Goal: Task Accomplishment & Management: Manage account settings

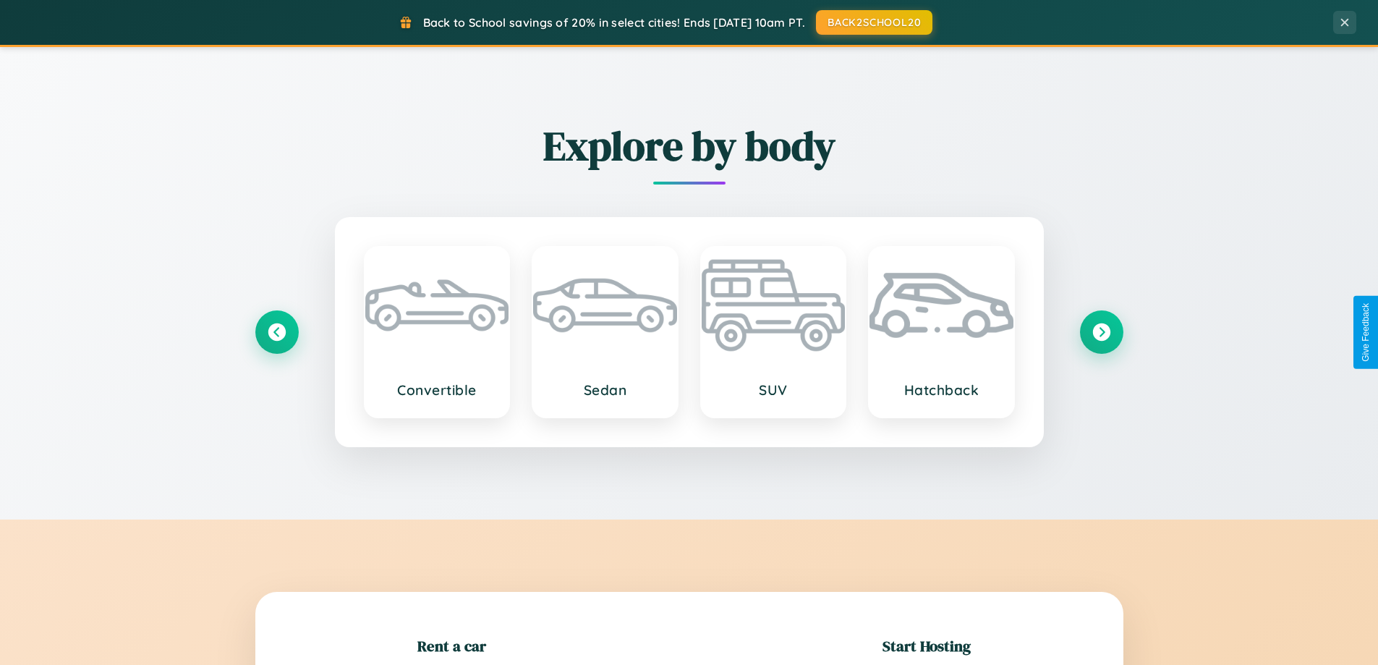
scroll to position [313, 0]
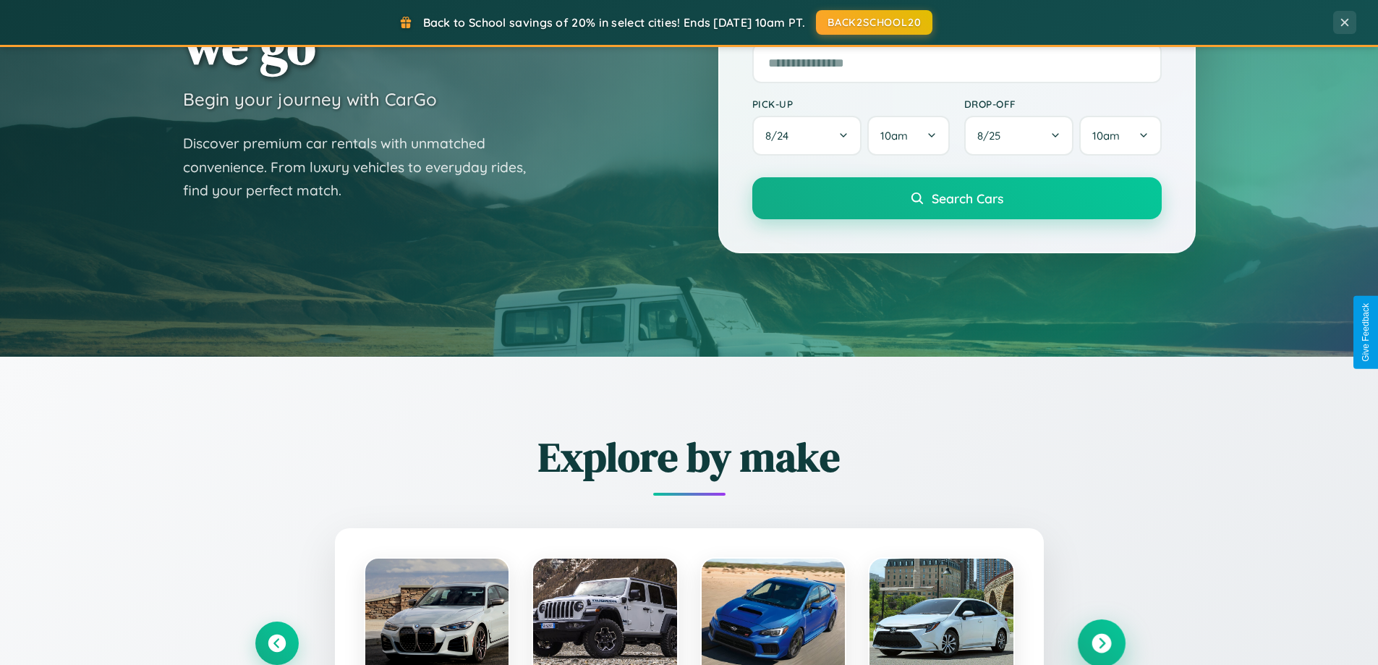
click at [1101, 643] on icon at bounding box center [1102, 644] width 20 height 20
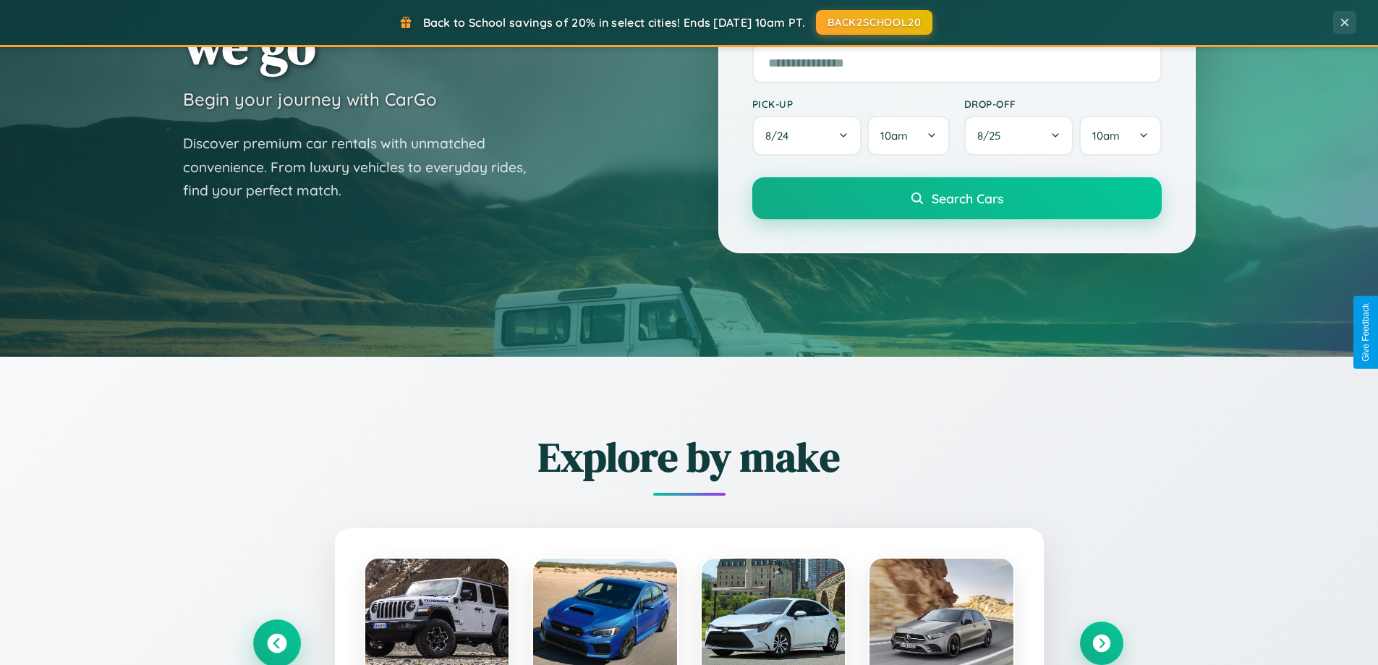
click at [276, 642] on icon at bounding box center [277, 644] width 20 height 20
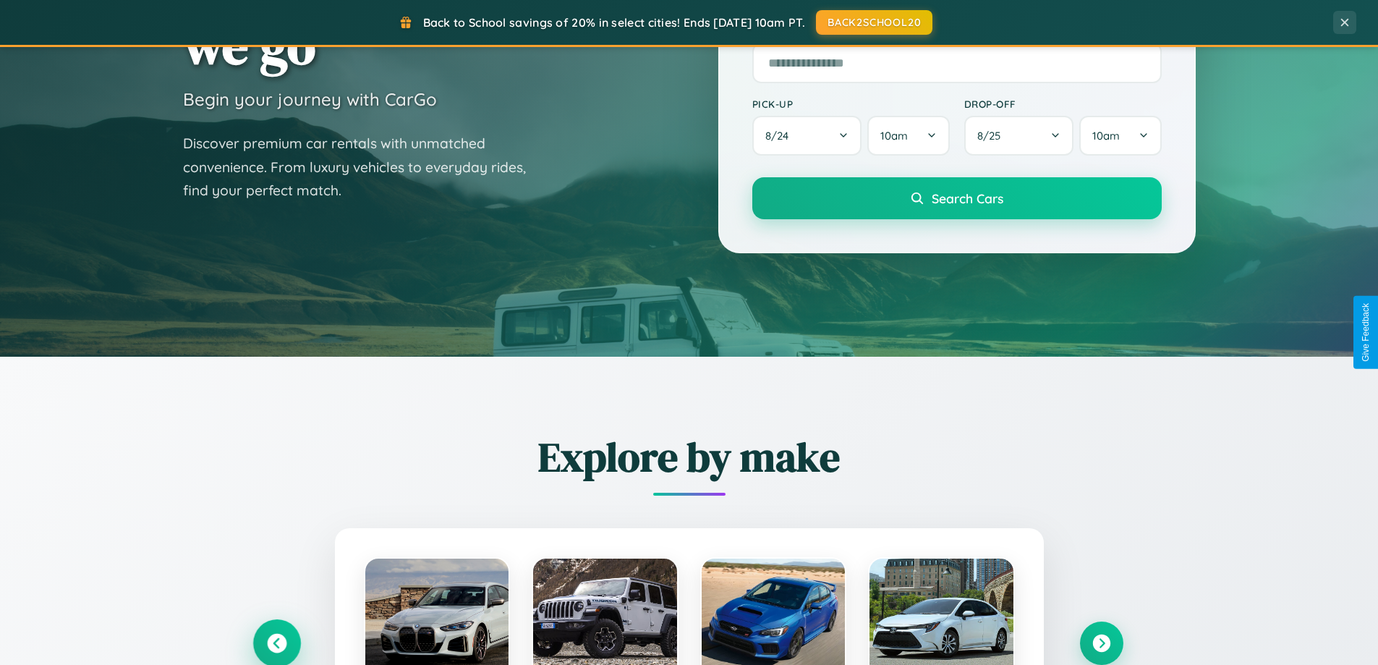
click at [276, 642] on icon at bounding box center [277, 644] width 24 height 24
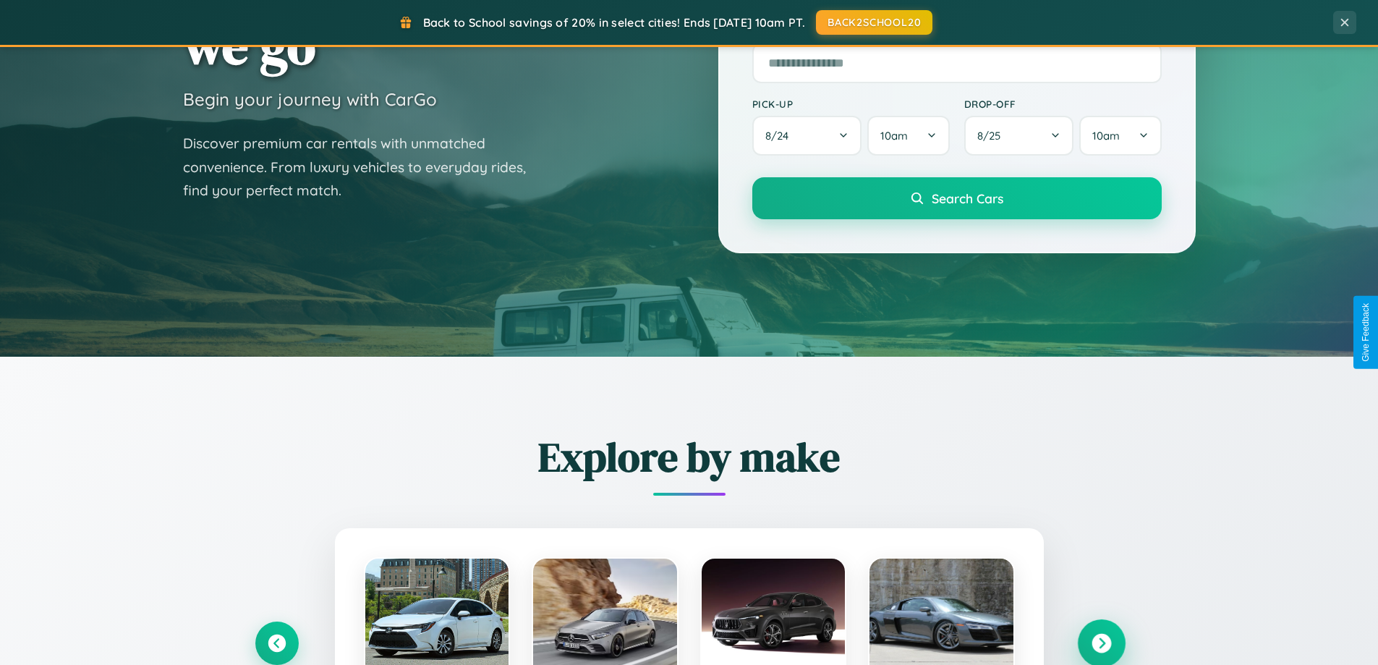
click at [1101, 642] on icon at bounding box center [1102, 644] width 20 height 20
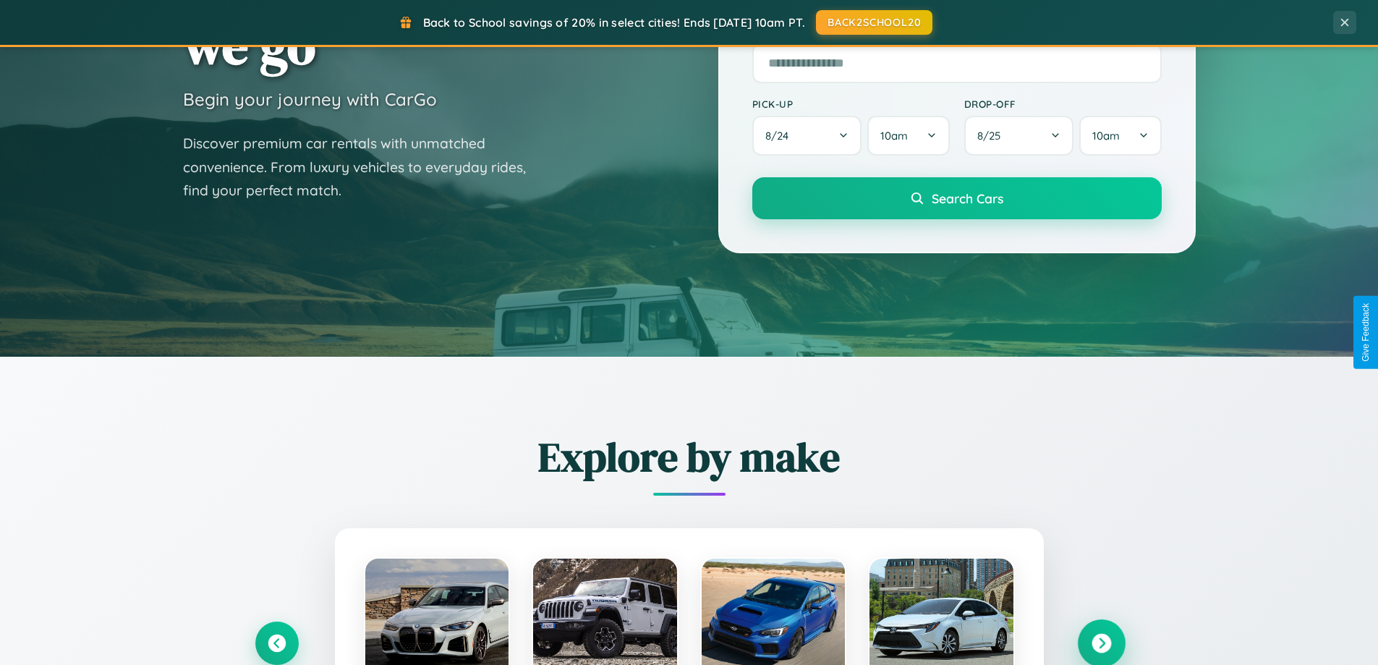
click at [1101, 642] on icon at bounding box center [1102, 644] width 20 height 20
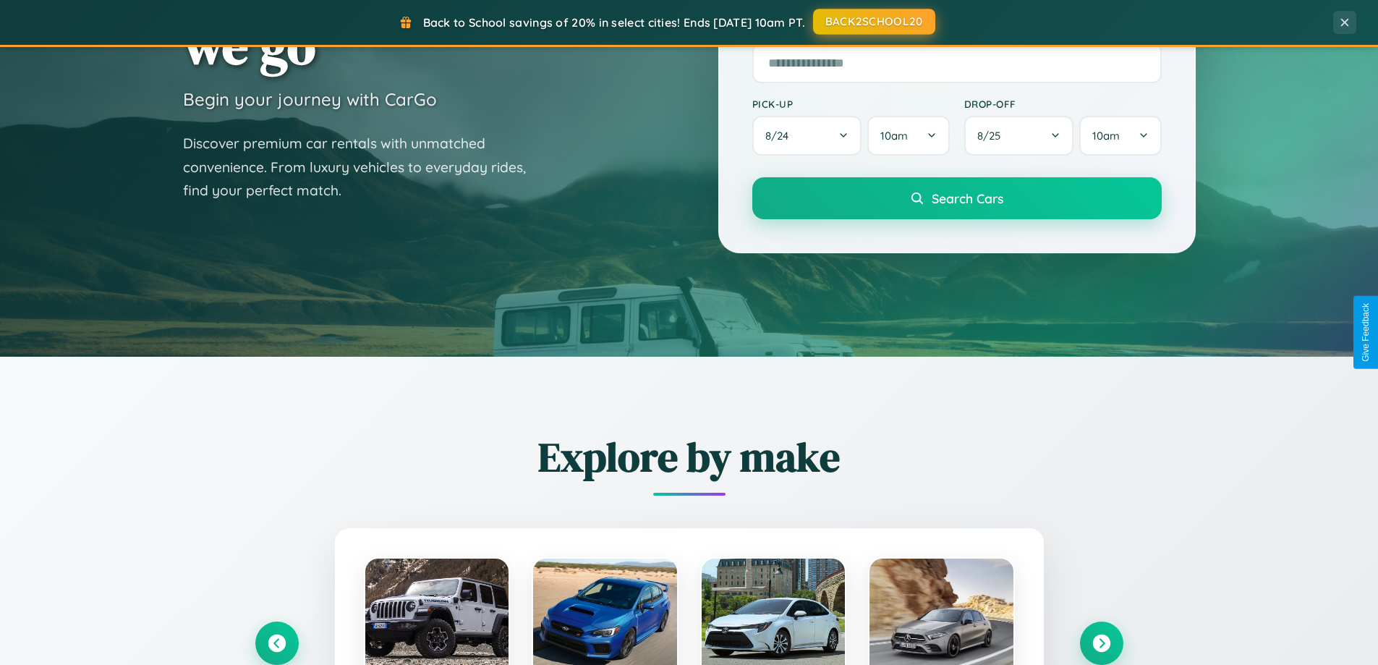
click at [873, 22] on button "BACK2SCHOOL20" at bounding box center [874, 22] width 122 height 26
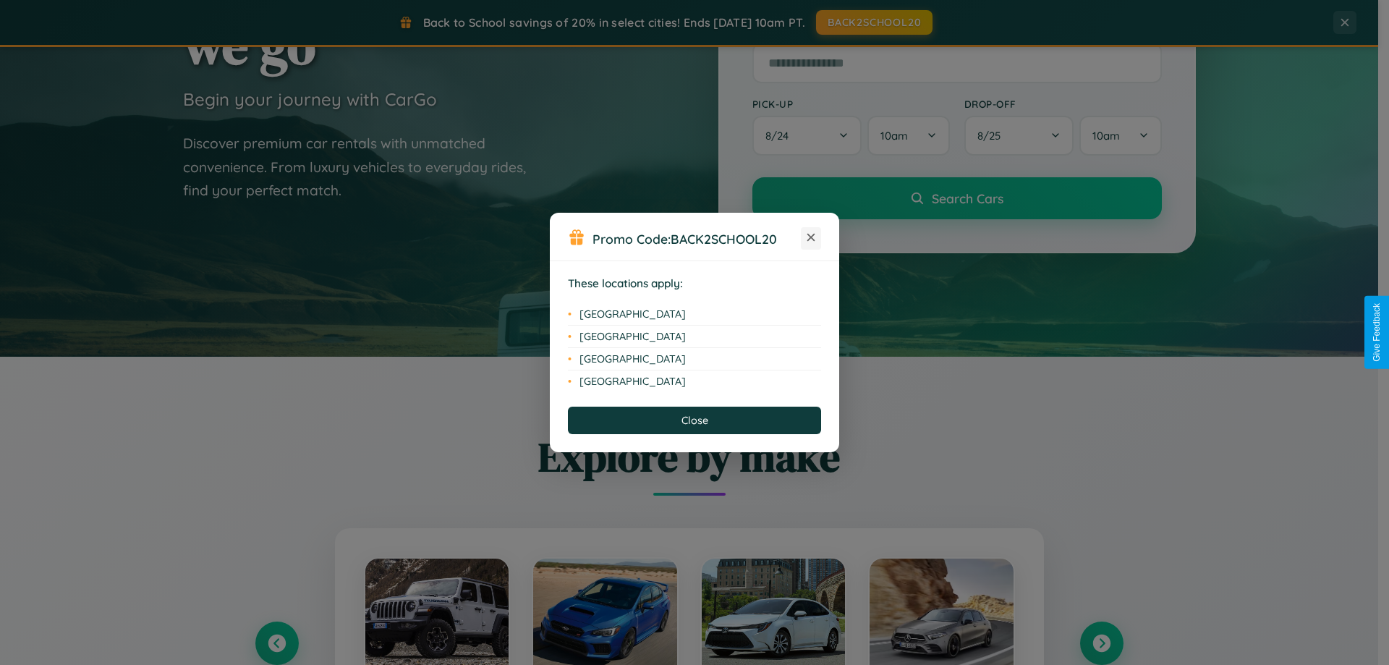
click at [811, 238] on icon at bounding box center [811, 238] width 8 height 8
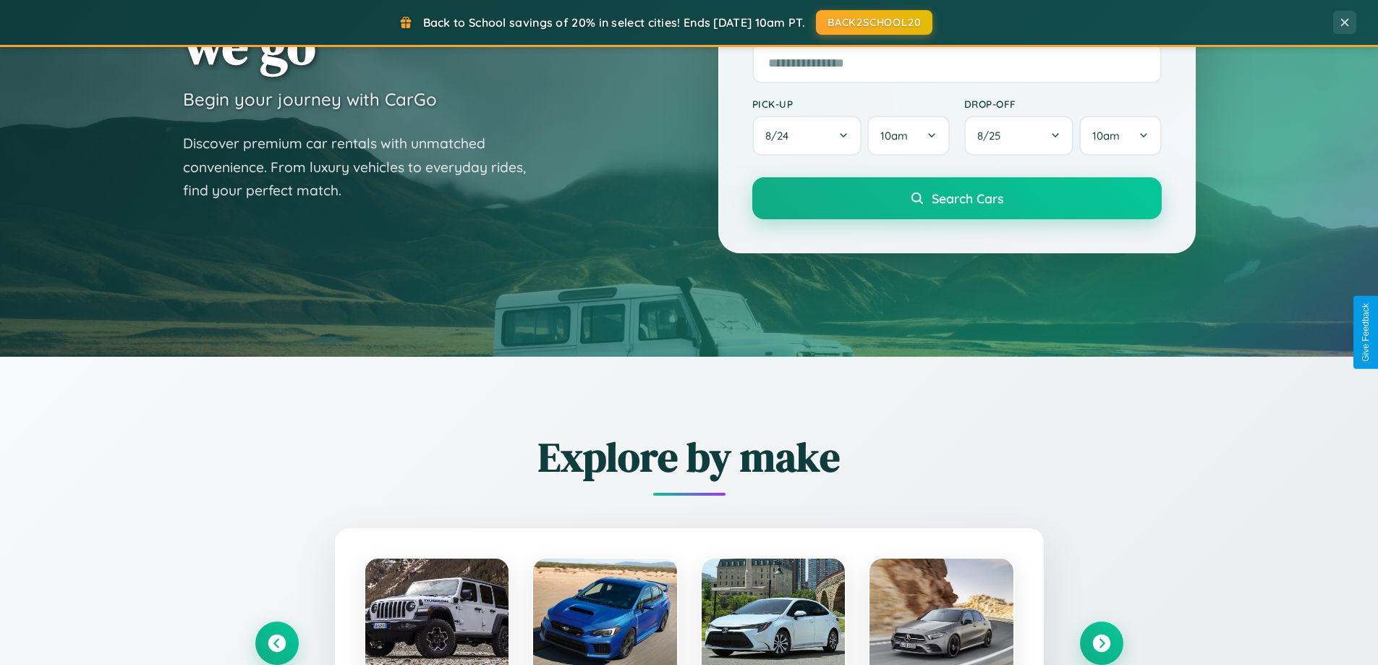
scroll to position [995, 0]
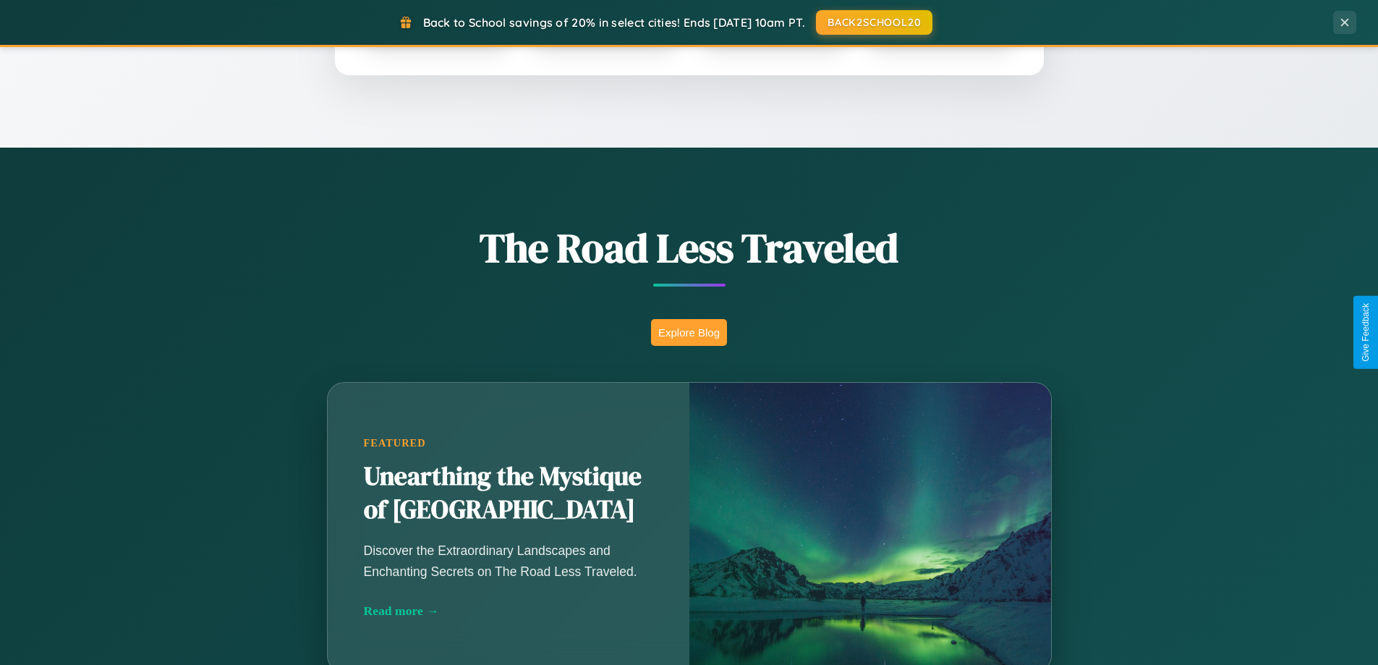
click at [689, 332] on button "Explore Blog" at bounding box center [689, 332] width 76 height 27
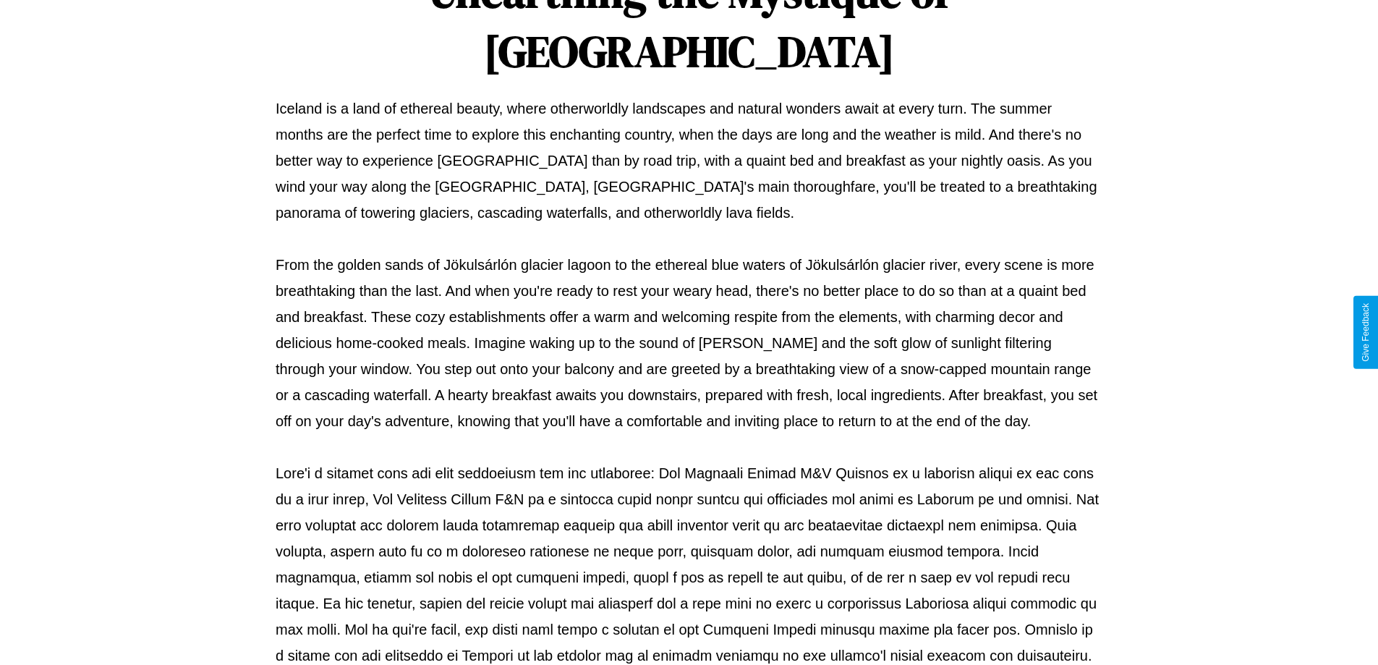
scroll to position [468, 0]
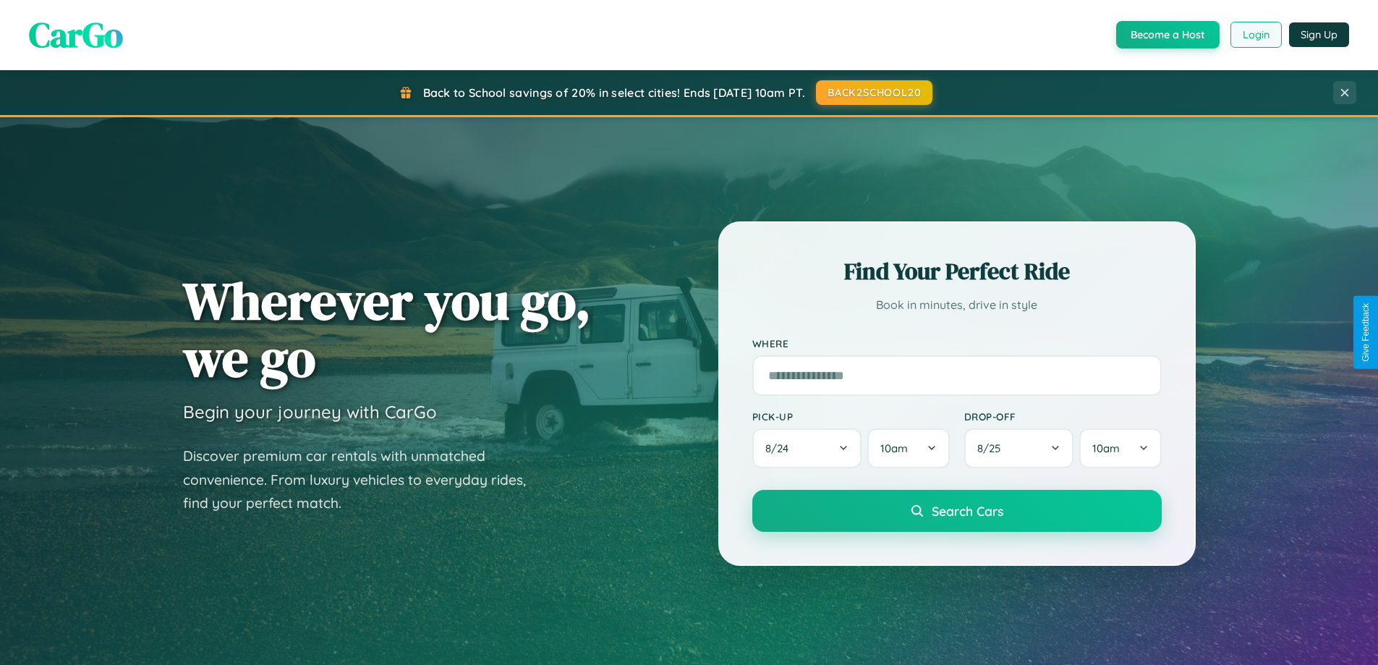
click at [1255, 35] on button "Login" at bounding box center [1256, 35] width 51 height 26
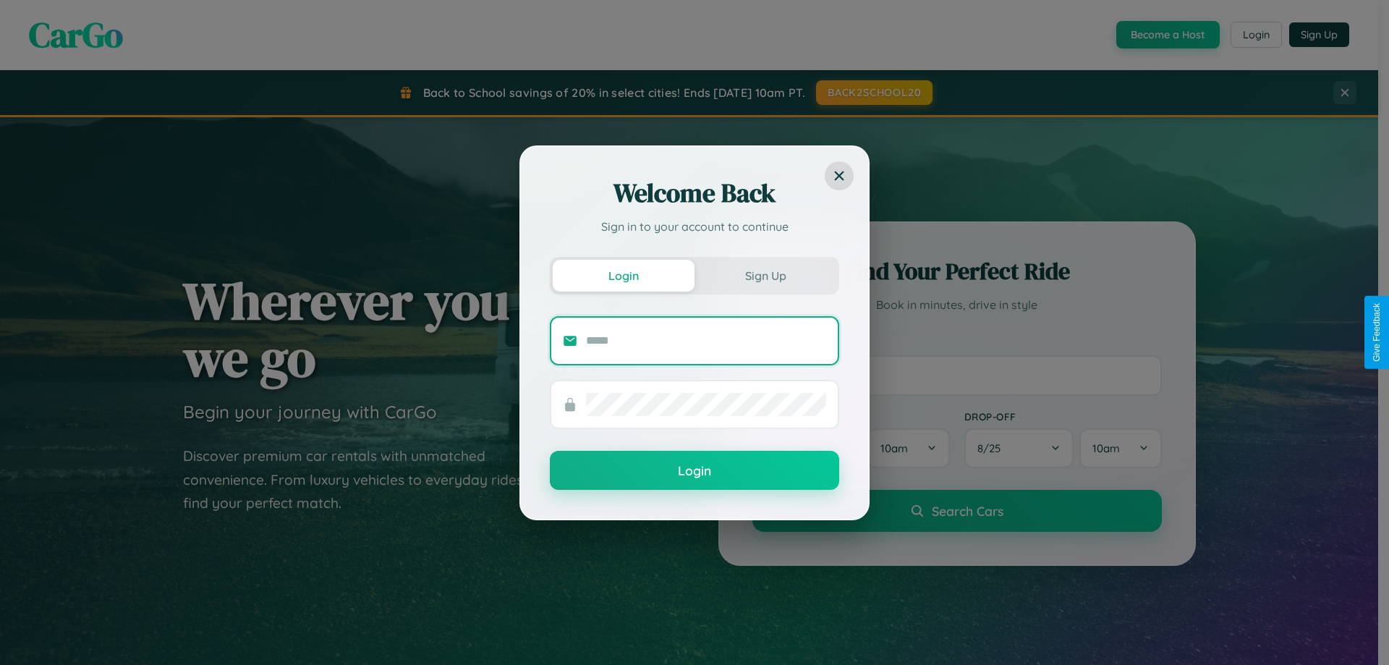
click at [706, 340] on input "text" at bounding box center [706, 340] width 240 height 23
type input "**********"
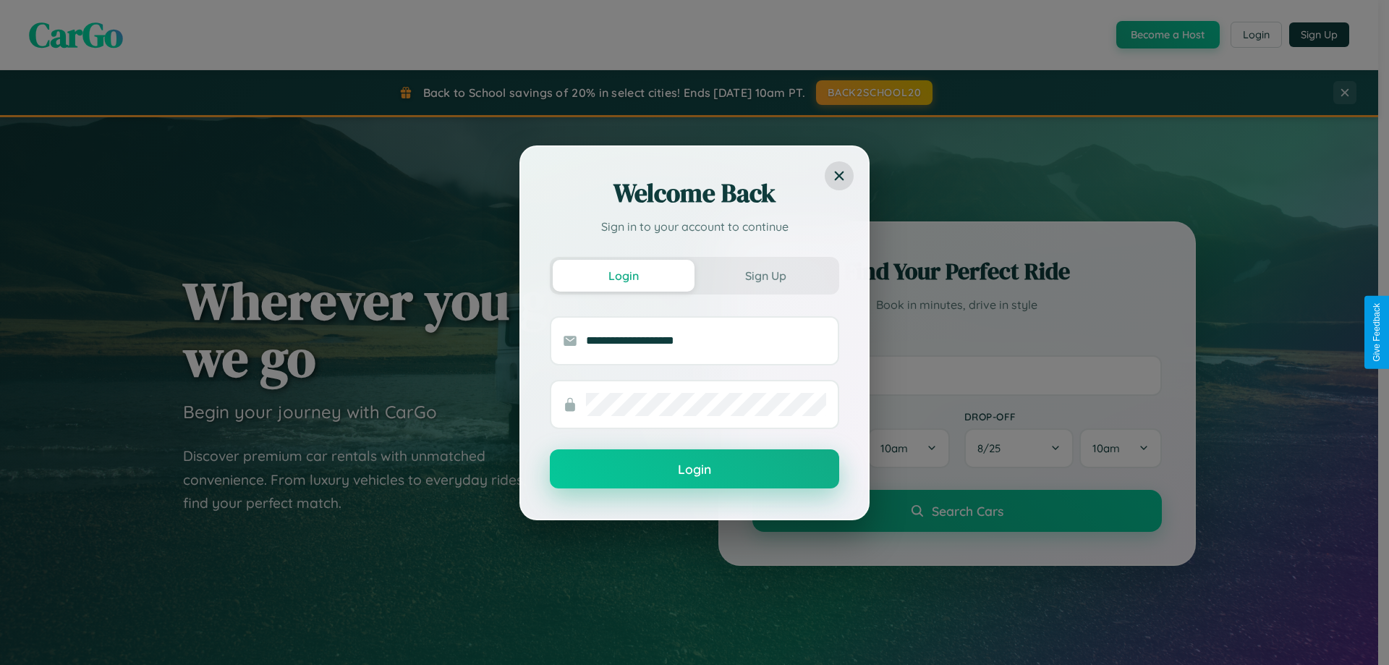
click at [695, 470] on button "Login" at bounding box center [694, 468] width 289 height 39
